Goal: Task Accomplishment & Management: Manage account settings

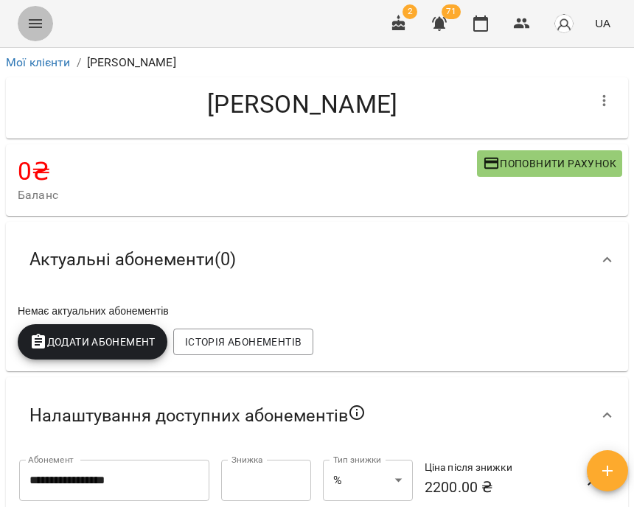
click at [38, 23] on icon "Menu" at bounding box center [35, 23] width 13 height 9
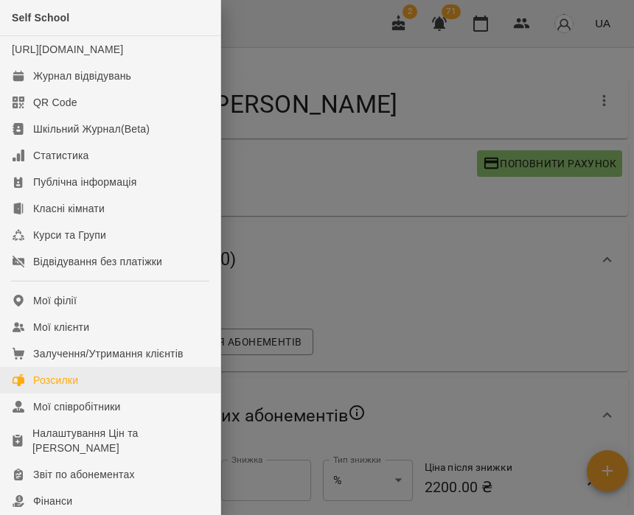
scroll to position [218, 0]
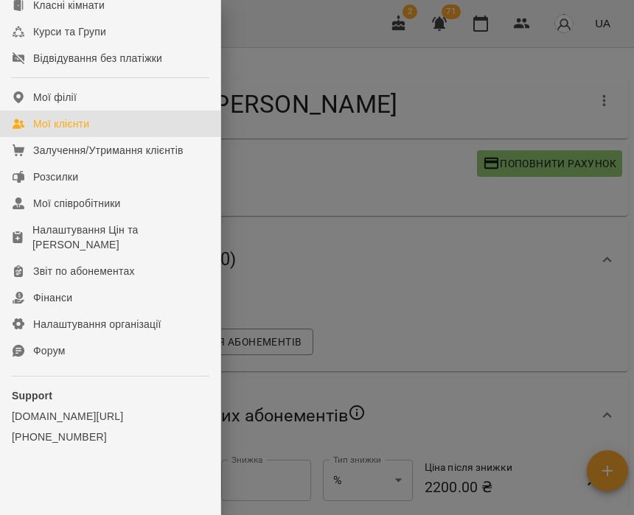
click at [97, 127] on link "Мої клієнти" at bounding box center [110, 123] width 220 height 27
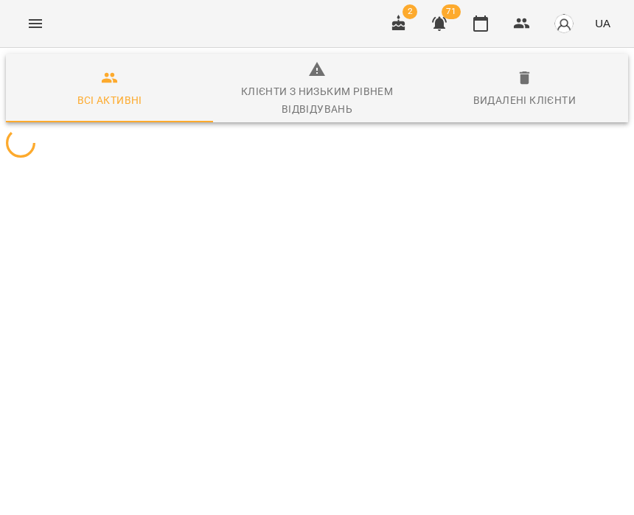
click at [39, 34] on button "Menu" at bounding box center [35, 23] width 35 height 35
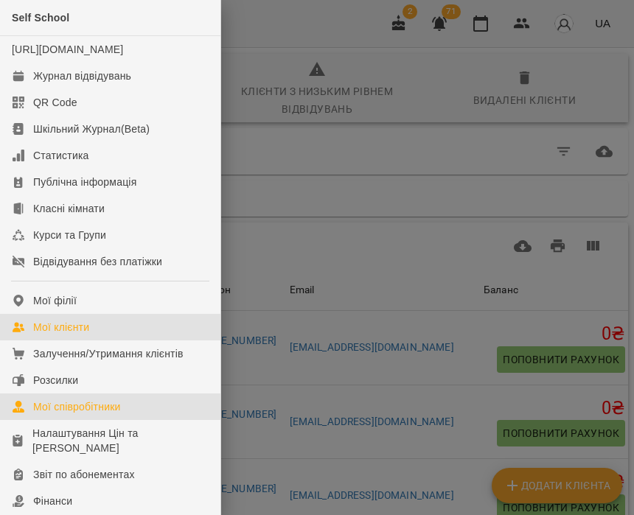
click at [75, 414] on div "Мої співробітники" at bounding box center [77, 406] width 88 height 15
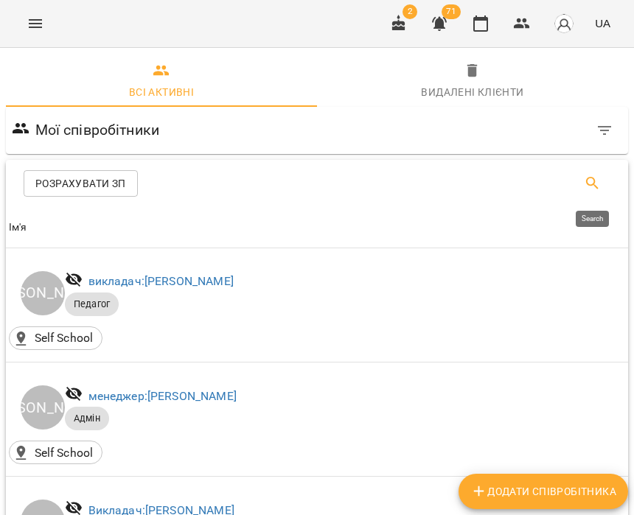
click at [597, 180] on icon "Search" at bounding box center [592, 184] width 18 height 18
click at [347, 220] on span "Ім'я" at bounding box center [317, 228] width 616 height 18
click at [219, 178] on input "Search" at bounding box center [169, 178] width 244 height 24
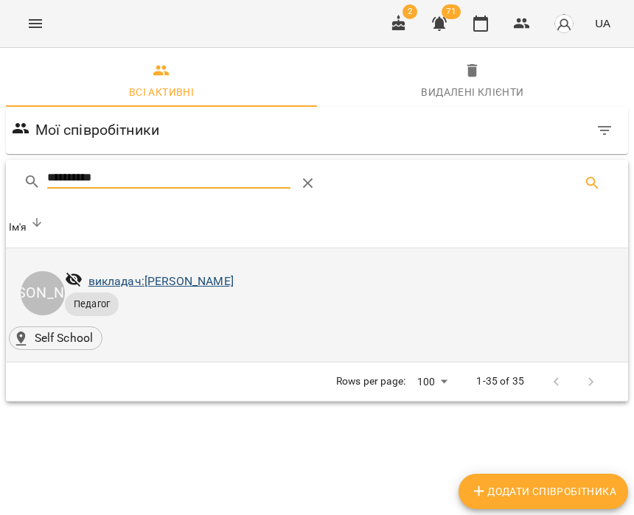
type input "**********"
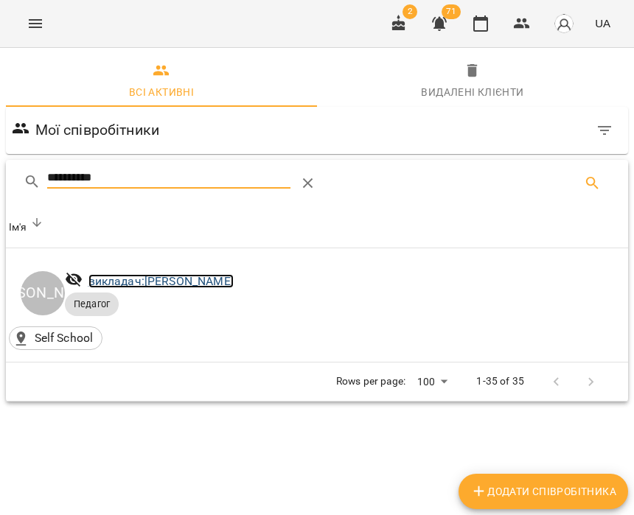
click at [188, 277] on link "викладач: [PERSON_NAME]" at bounding box center [160, 281] width 145 height 14
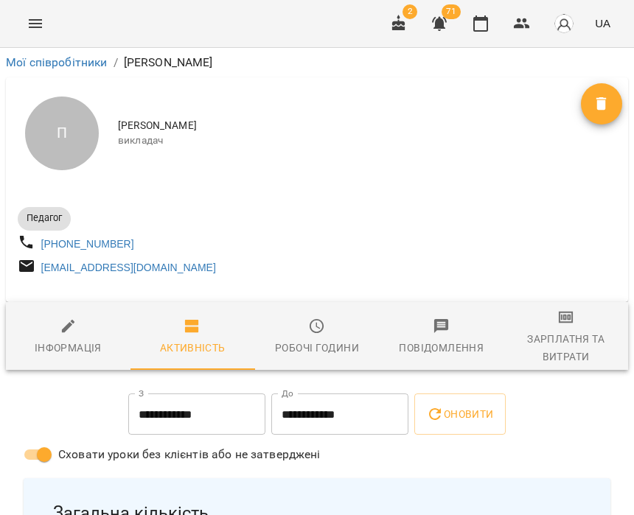
click at [41, 32] on icon "Menu" at bounding box center [36, 24] width 18 height 18
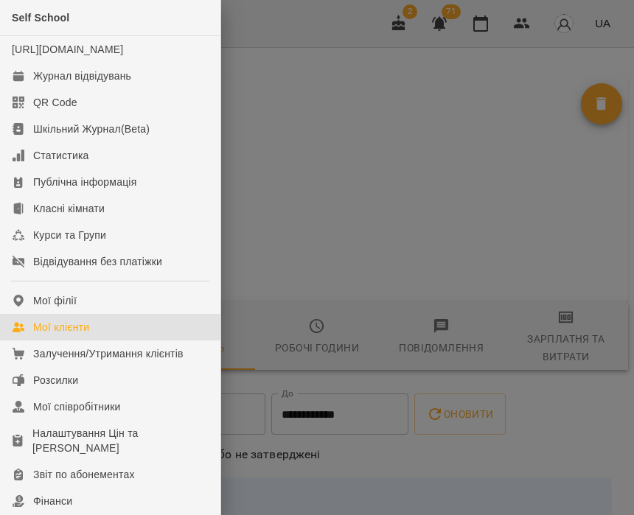
click at [51, 334] on div "Мої клієнти" at bounding box center [61, 327] width 56 height 15
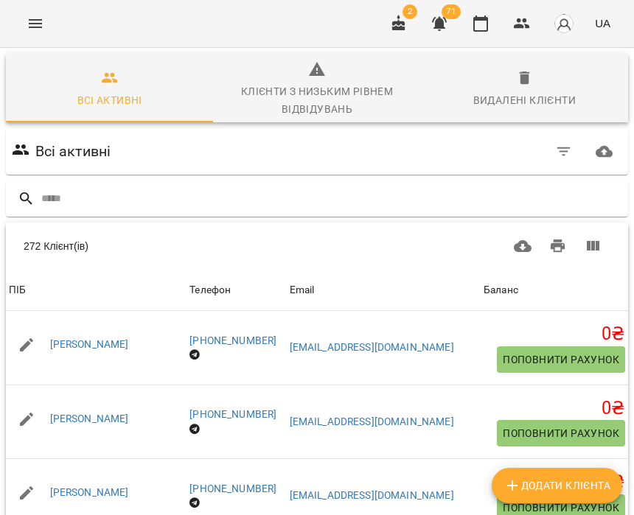
click at [565, 146] on icon "button" at bounding box center [564, 152] width 18 height 18
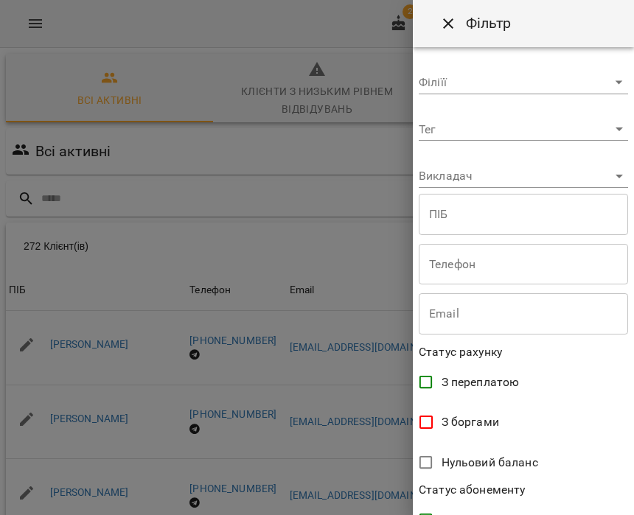
click at [462, 175] on body "For Business 2 71 UA Всі активні Клієнти з низьким рівнем відвідувань Видалені …" at bounding box center [317, 392] width 634 height 785
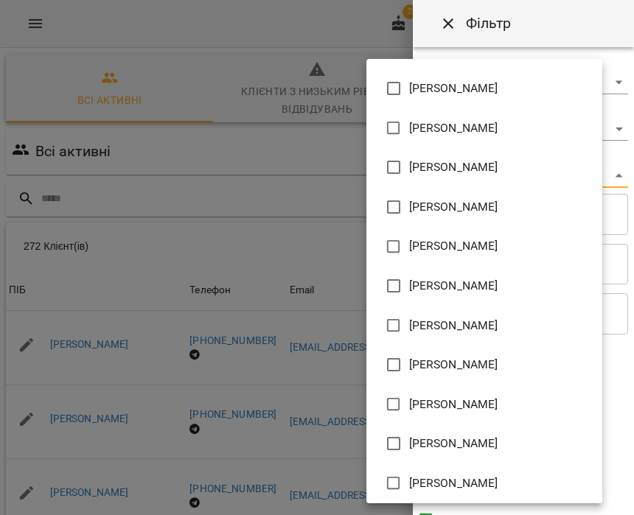
scroll to position [815, 0]
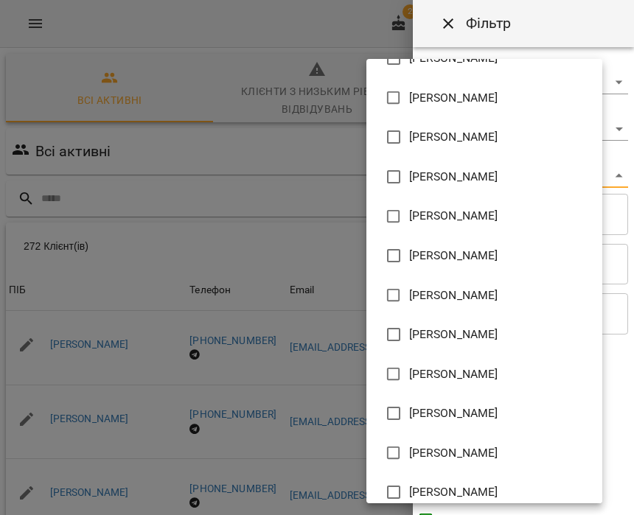
click at [455, 254] on span "[PERSON_NAME]" at bounding box center [453, 256] width 89 height 18
type input "**********"
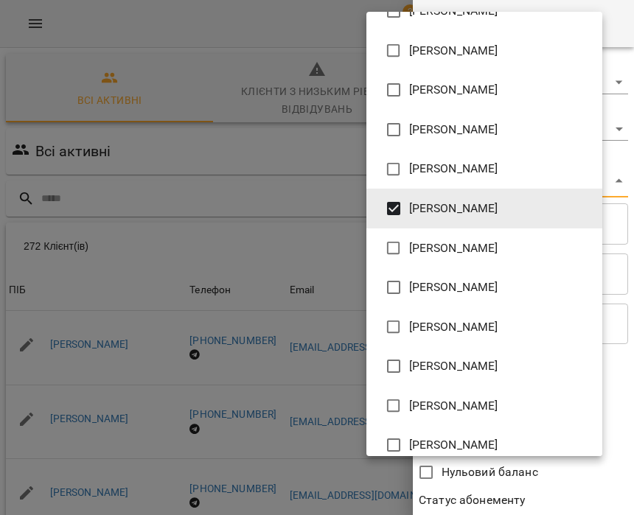
click at [524, 1] on div at bounding box center [317, 257] width 634 height 515
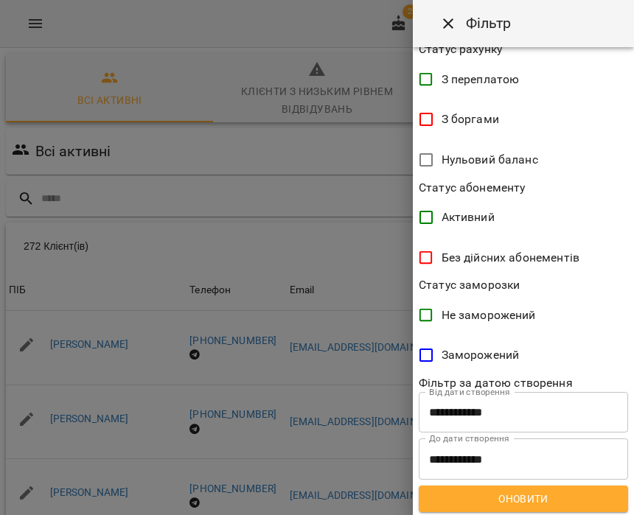
scroll to position [315, 0]
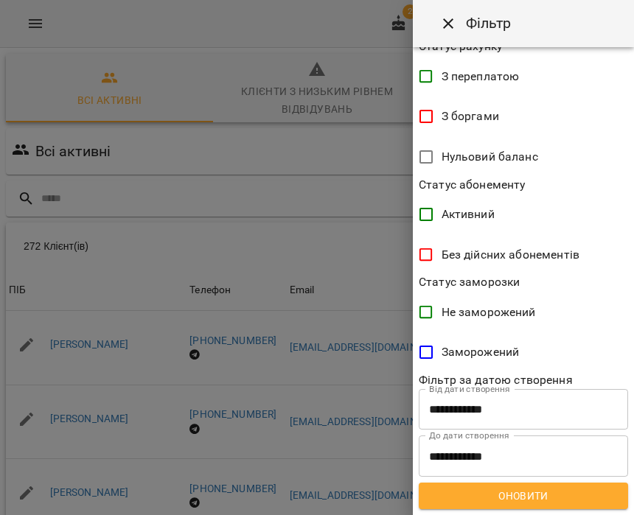
click at [463, 487] on span "Оновити" at bounding box center [523, 496] width 186 height 18
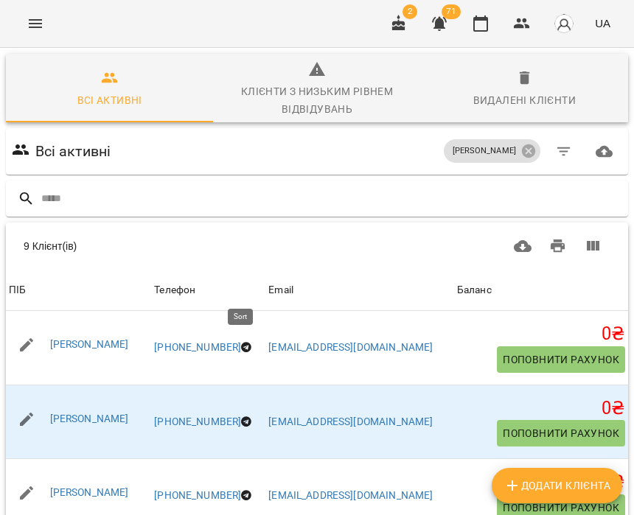
scroll to position [340, 0]
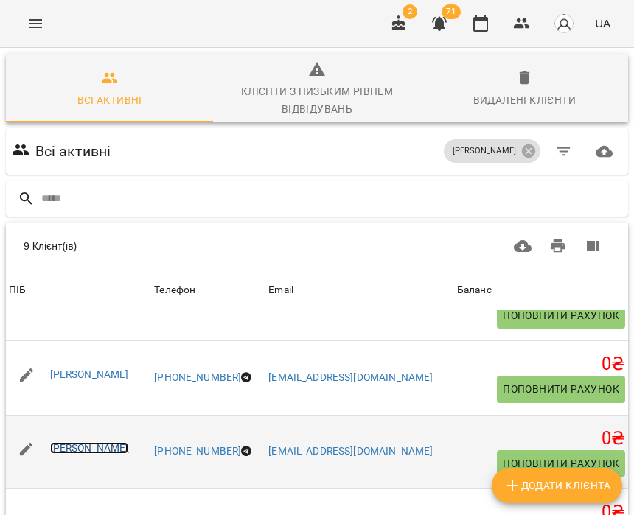
click at [129, 450] on link "[PERSON_NAME]" at bounding box center [89, 448] width 79 height 12
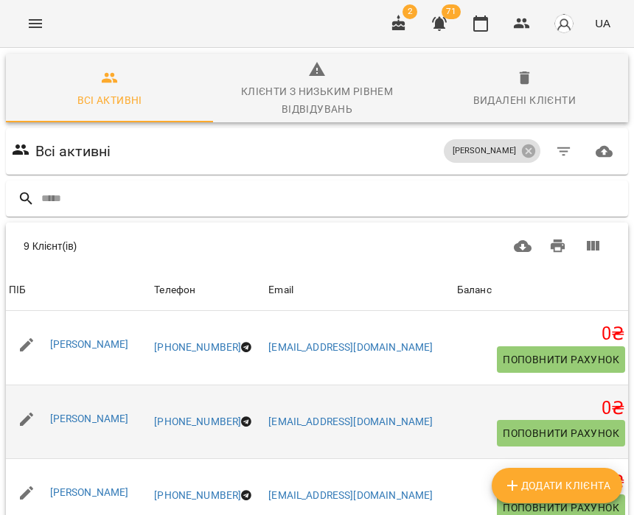
scroll to position [340, 0]
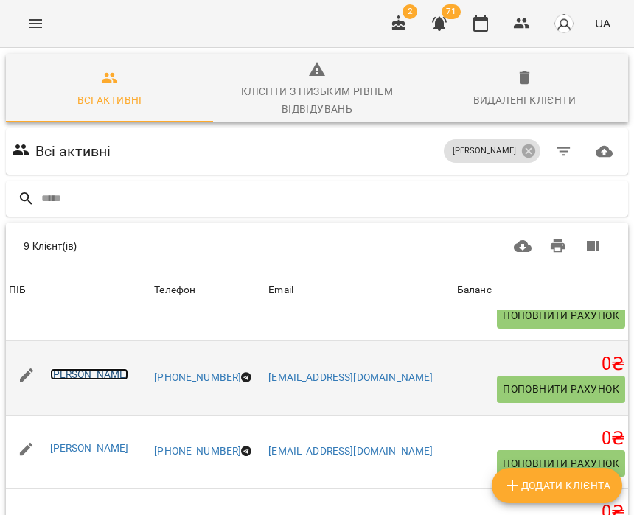
click at [86, 372] on link "[PERSON_NAME]" at bounding box center [89, 374] width 79 height 12
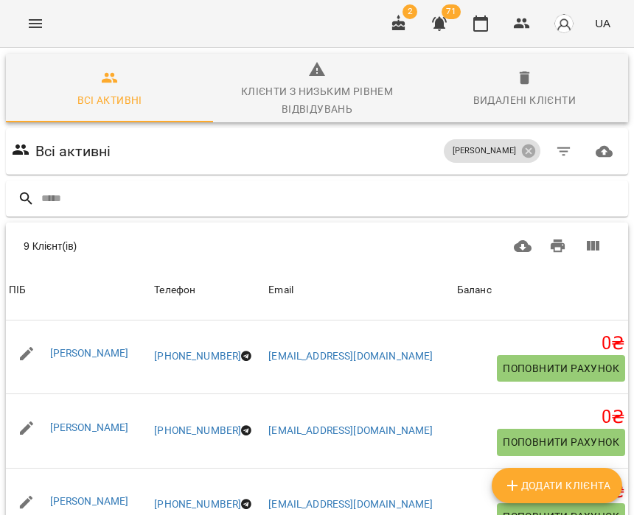
scroll to position [272, 0]
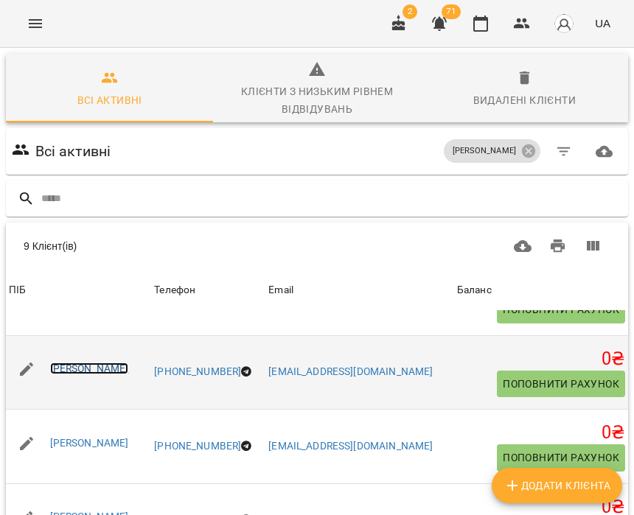
click at [104, 366] on link "[PERSON_NAME]" at bounding box center [89, 368] width 79 height 12
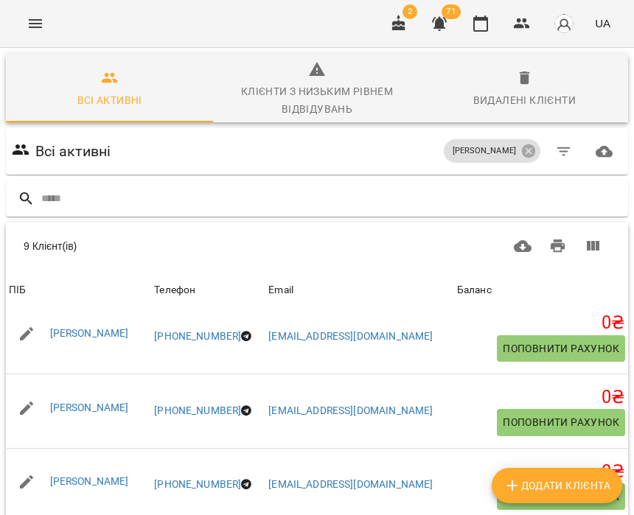
scroll to position [161, 0]
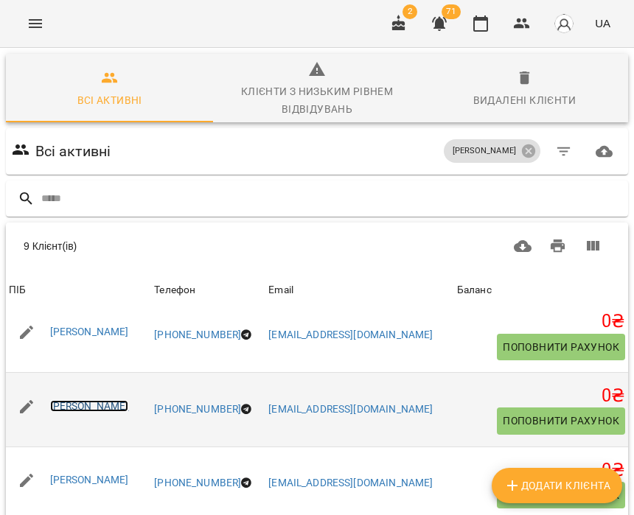
click at [129, 408] on link "[PERSON_NAME]" at bounding box center [89, 406] width 79 height 12
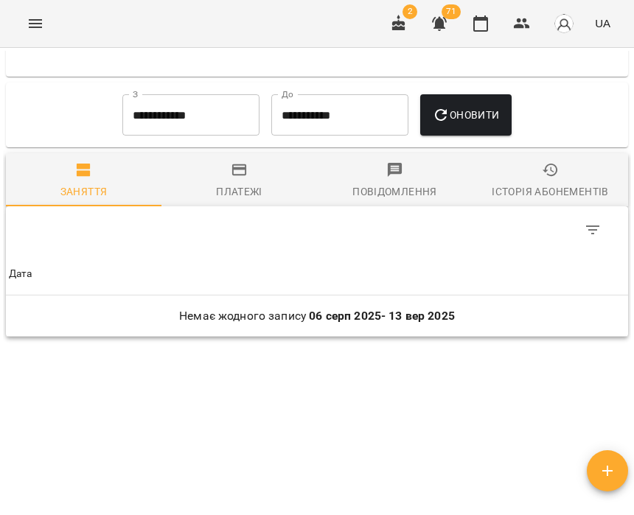
scroll to position [2906, 0]
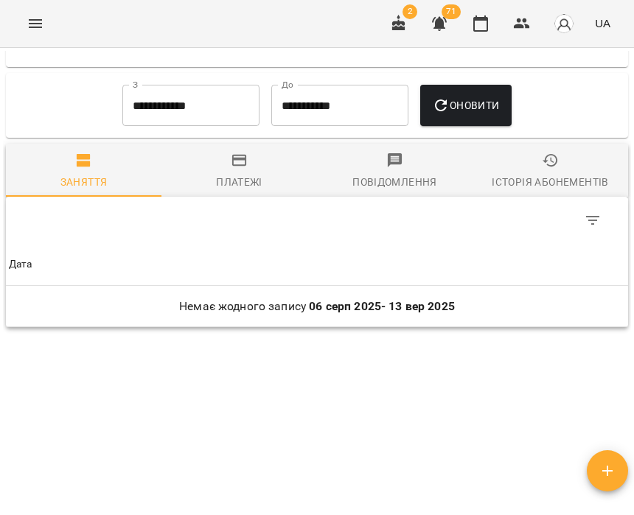
click at [525, 172] on span "Історія абонементів" at bounding box center [550, 172] width 138 height 40
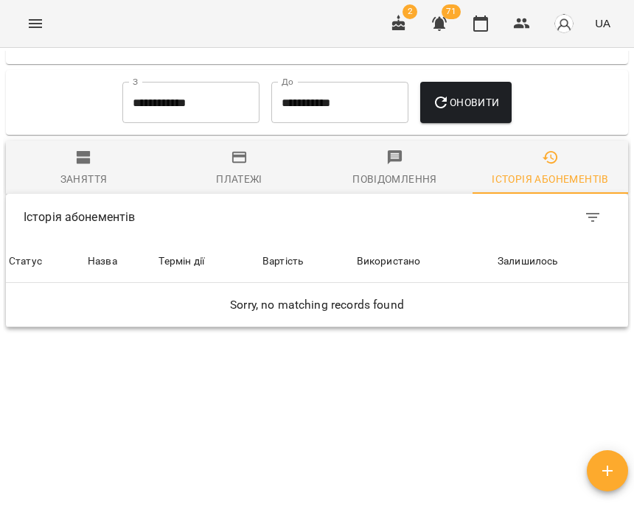
click at [153, 119] on input "**********" at bounding box center [190, 102] width 137 height 41
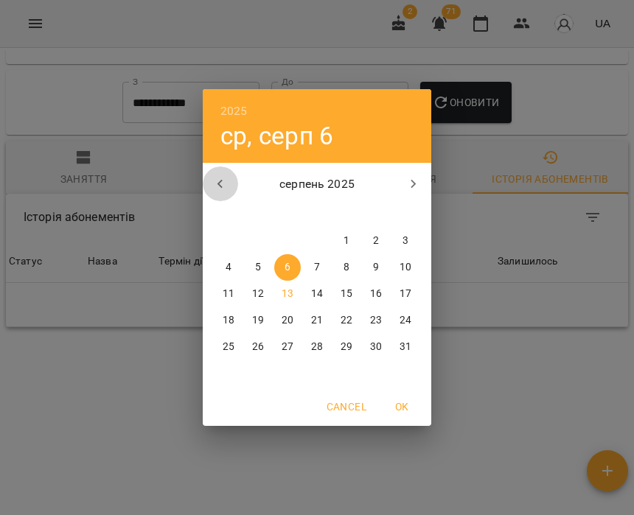
click at [222, 186] on icon "button" at bounding box center [219, 184] width 5 height 9
click at [310, 236] on span "1" at bounding box center [316, 241] width 27 height 15
type input "**********"
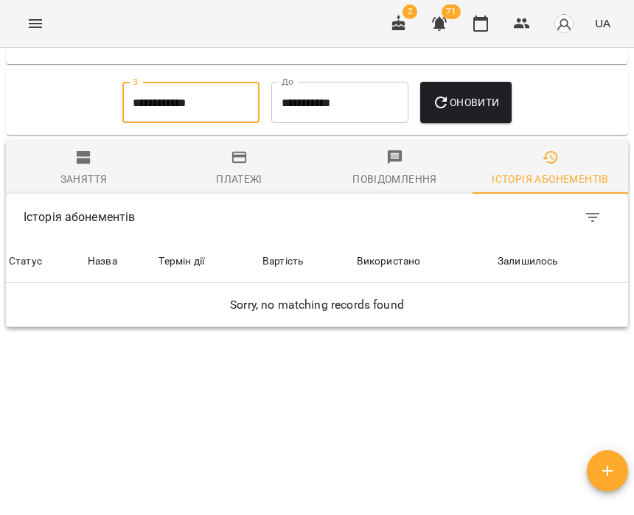
click at [447, 94] on button "Оновити" at bounding box center [465, 102] width 91 height 41
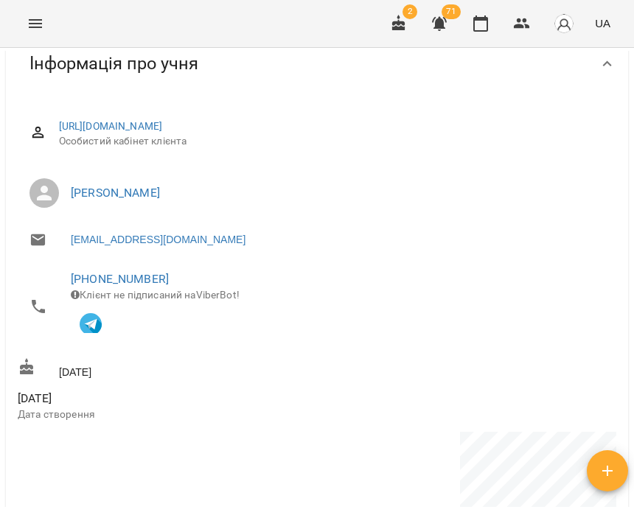
scroll to position [0, 0]
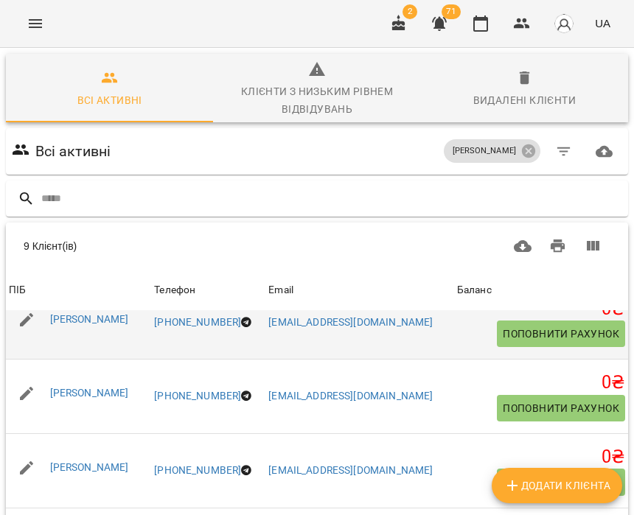
scroll to position [107, 0]
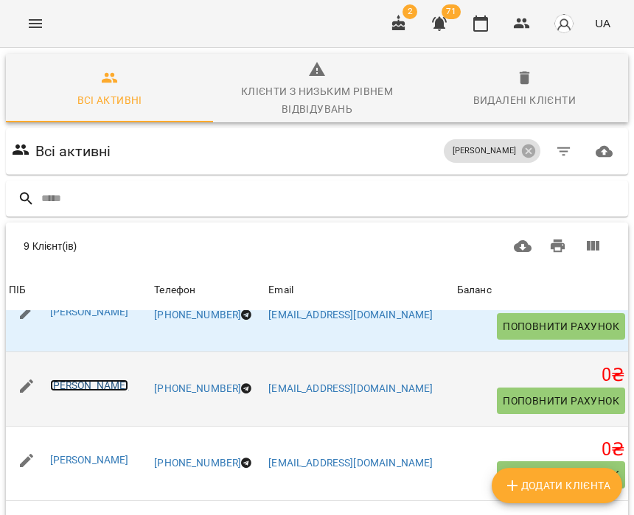
click at [87, 385] on link "[PERSON_NAME]" at bounding box center [89, 385] width 79 height 12
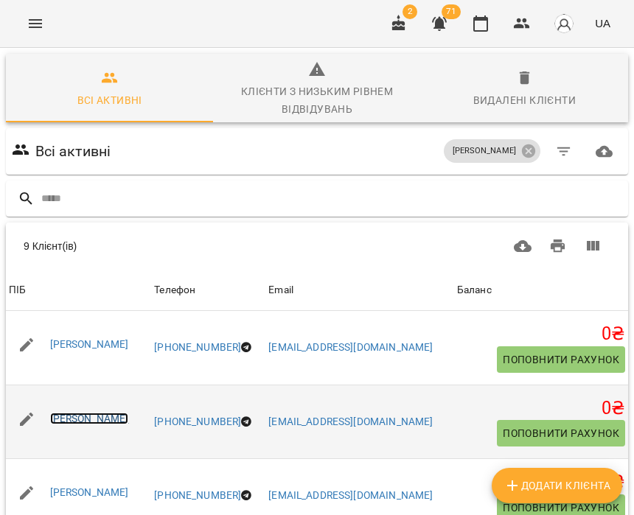
click at [94, 421] on link "[PERSON_NAME]" at bounding box center [89, 419] width 79 height 12
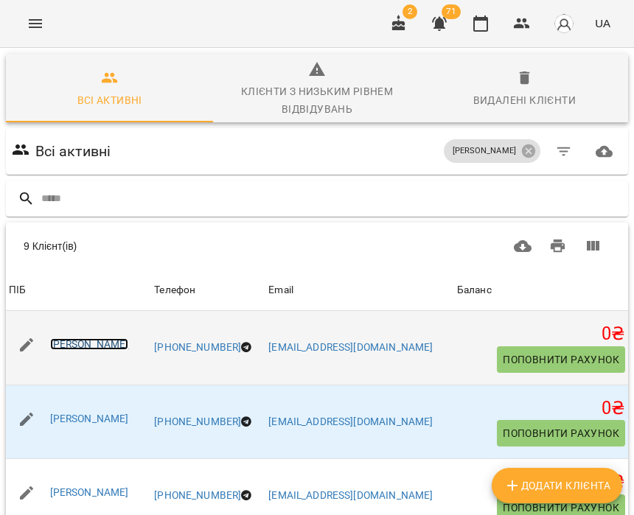
click at [77, 345] on link "[PERSON_NAME]" at bounding box center [89, 344] width 79 height 12
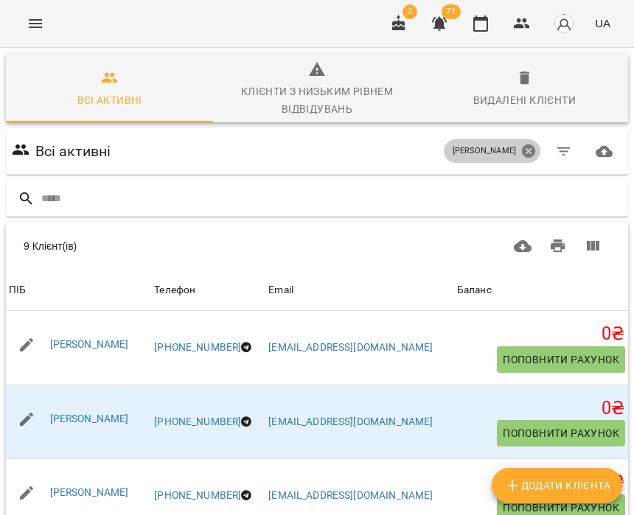
click at [527, 155] on icon at bounding box center [528, 150] width 13 height 13
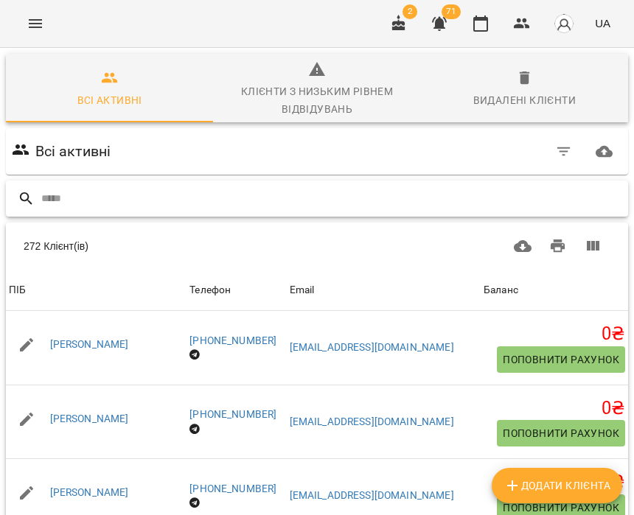
click at [348, 190] on input "text" at bounding box center [331, 198] width 580 height 24
click at [316, 35] on div "For Business 2 71 UA" at bounding box center [317, 23] width 634 height 47
click at [32, 34] on button "Menu" at bounding box center [35, 23] width 35 height 35
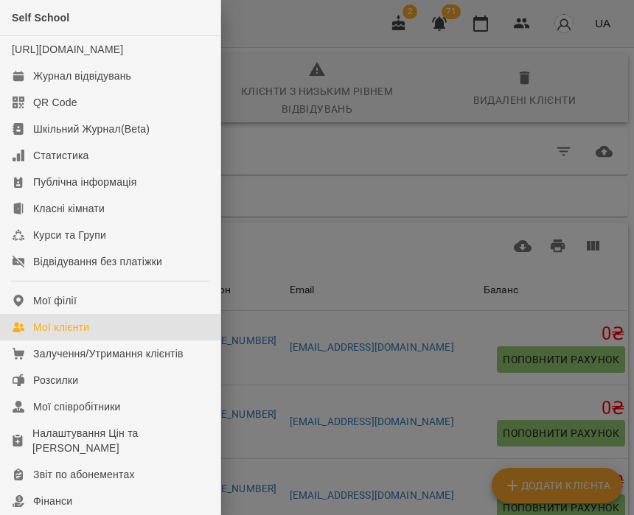
click at [321, 18] on div at bounding box center [317, 257] width 634 height 515
